Goal: Check status: Check status

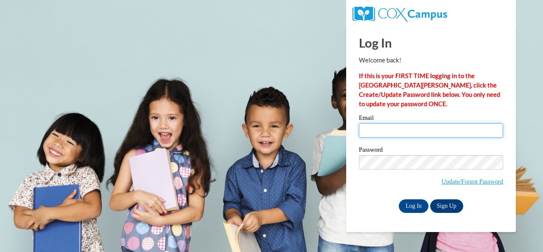
click at [373, 131] on input "Email" at bounding box center [431, 130] width 144 height 14
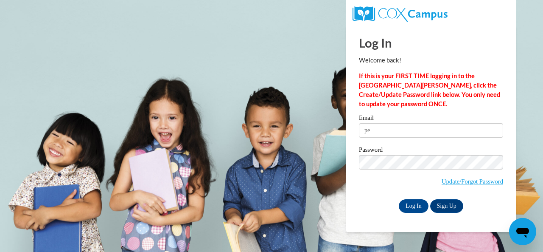
type input "p"
type input "[EMAIL_ADDRESS][DOMAIN_NAME]"
click at [541, 124] on body "Log In Welcome back! If this is your FIRST TIME logging in to the NEW Cox Campu…" at bounding box center [271, 126] width 543 height 252
click at [423, 205] on input "Log In" at bounding box center [414, 206] width 30 height 14
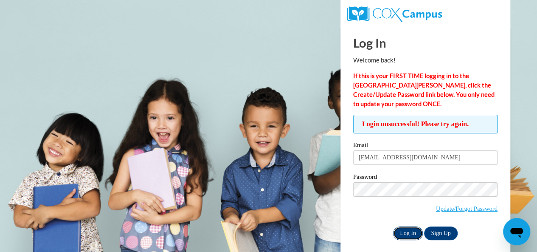
click at [411, 236] on input "Log In" at bounding box center [408, 233] width 30 height 14
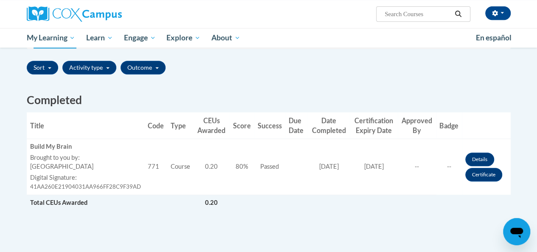
scroll to position [198, 0]
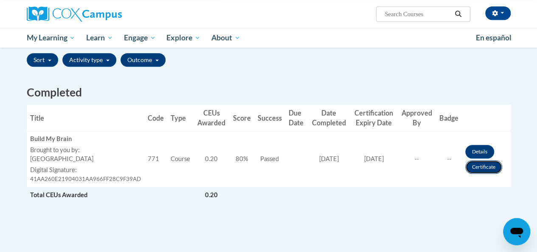
click at [481, 164] on link "Certificate" at bounding box center [483, 167] width 37 height 14
